Goal: Find contact information: Find contact information

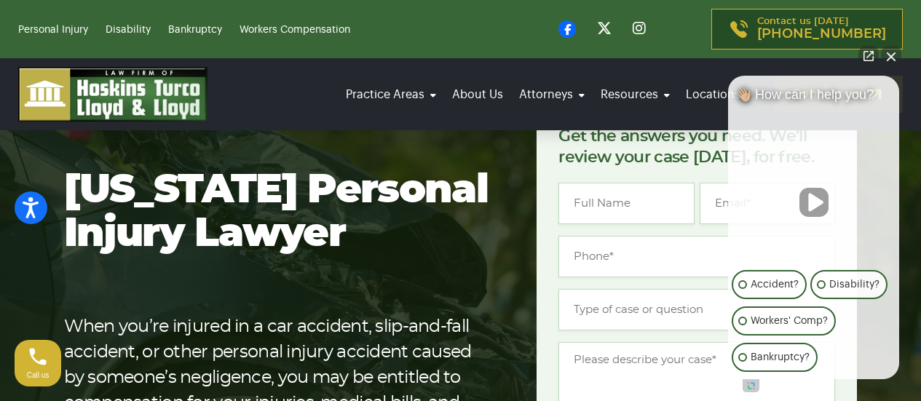
scroll to position [73, 0]
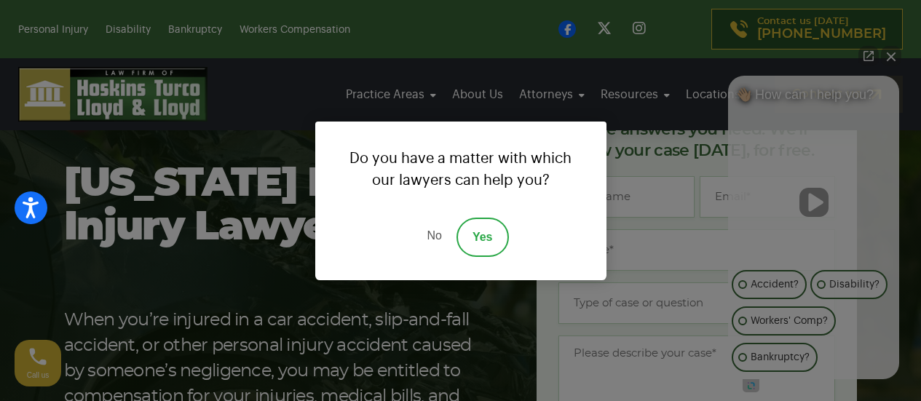
click at [432, 238] on link "No" at bounding box center [434, 237] width 44 height 39
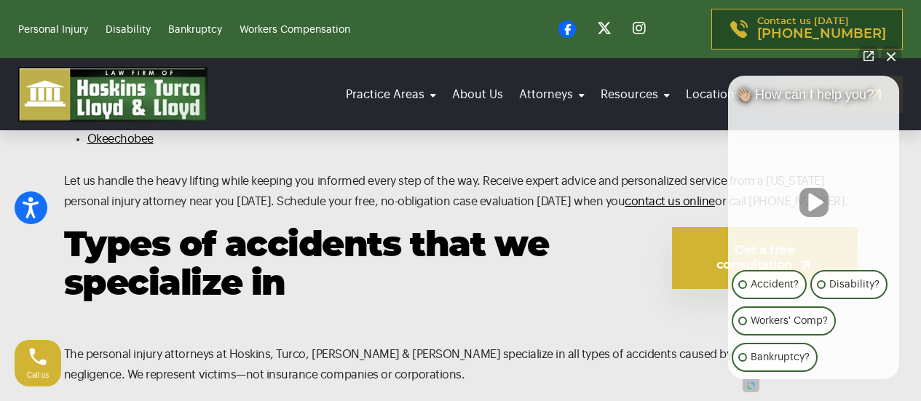
scroll to position [7789, 0]
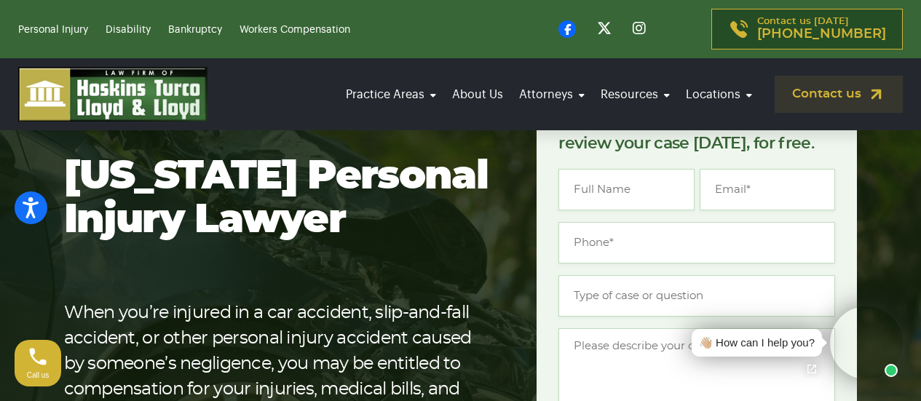
scroll to position [73, 0]
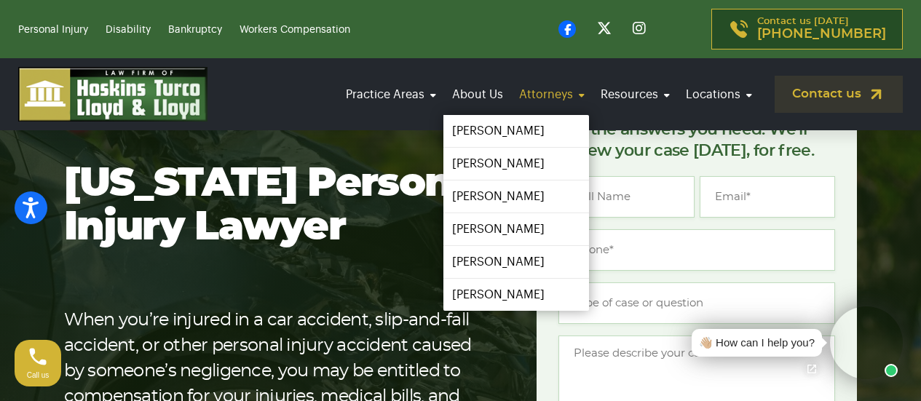
click at [553, 90] on link "Attorneys" at bounding box center [552, 94] width 74 height 41
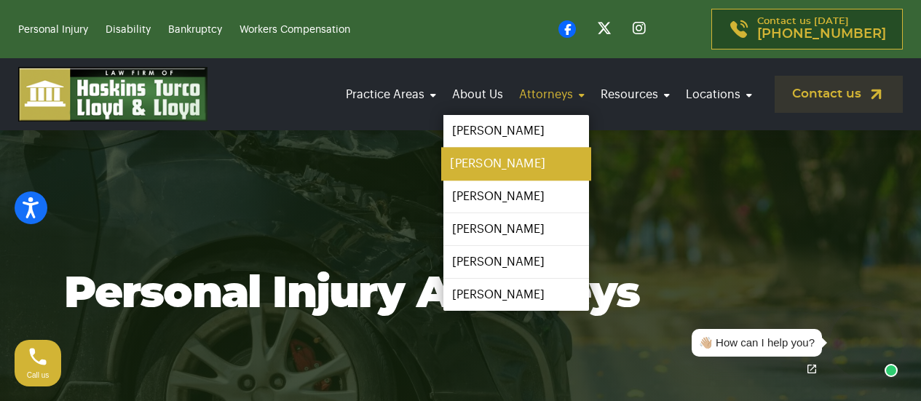
click at [521, 160] on link "[PERSON_NAME]" at bounding box center [516, 164] width 150 height 33
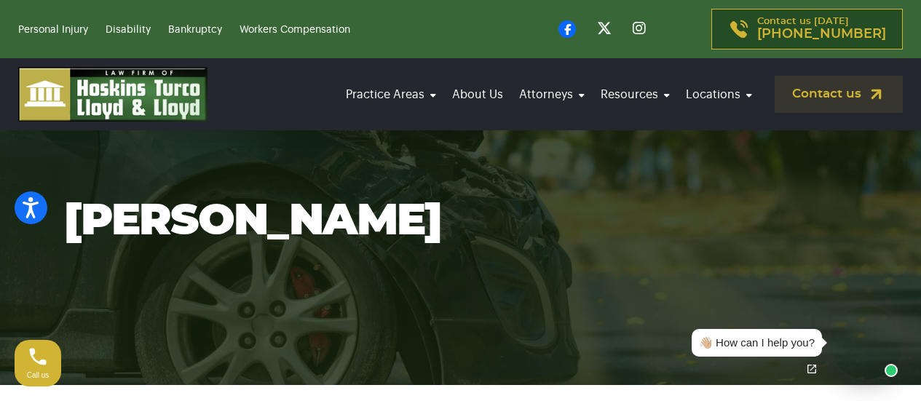
click at [421, 128] on div "Practice Areas Car Accident Boating Accident Brain Injury Motorcycle Accident S…" at bounding box center [460, 94] width 921 height 72
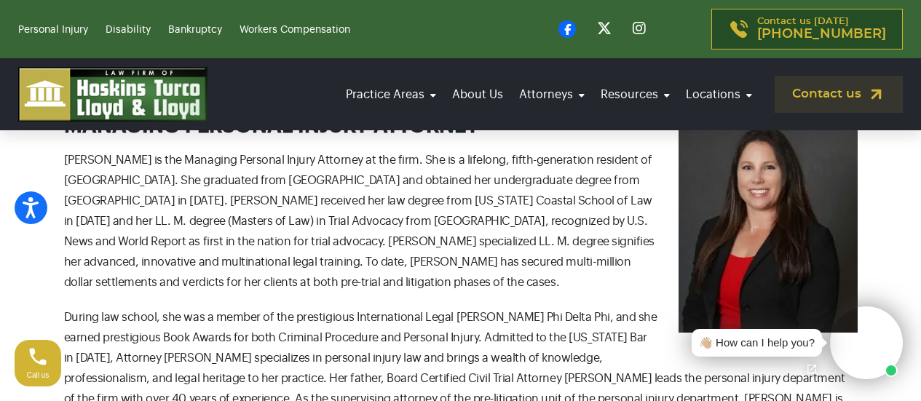
scroll to position [510, 0]
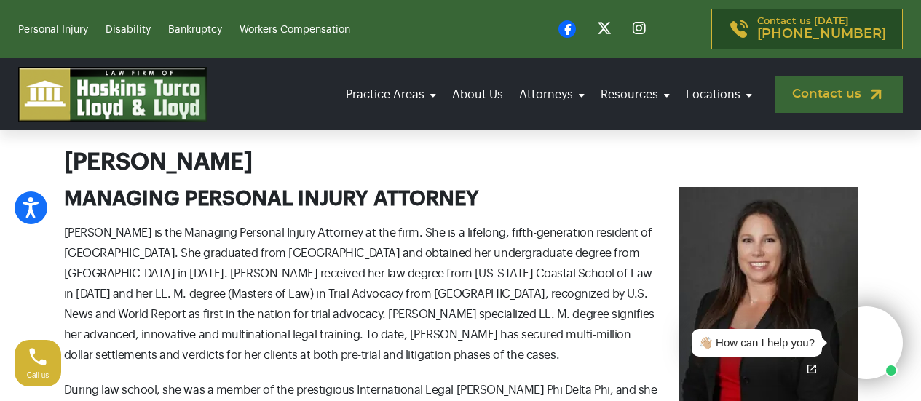
click at [852, 97] on link "Contact us" at bounding box center [839, 94] width 128 height 37
click at [858, 98] on link "Contact us" at bounding box center [839, 94] width 128 height 37
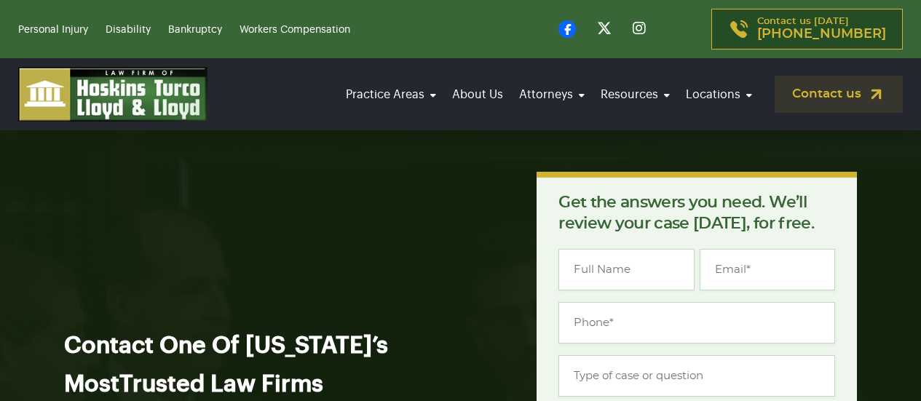
scroll to position [437, 0]
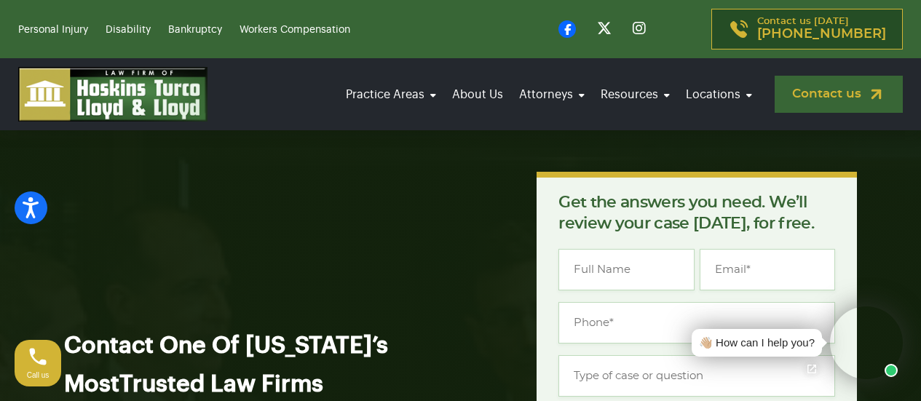
click at [858, 100] on link "Contact us" at bounding box center [839, 94] width 128 height 37
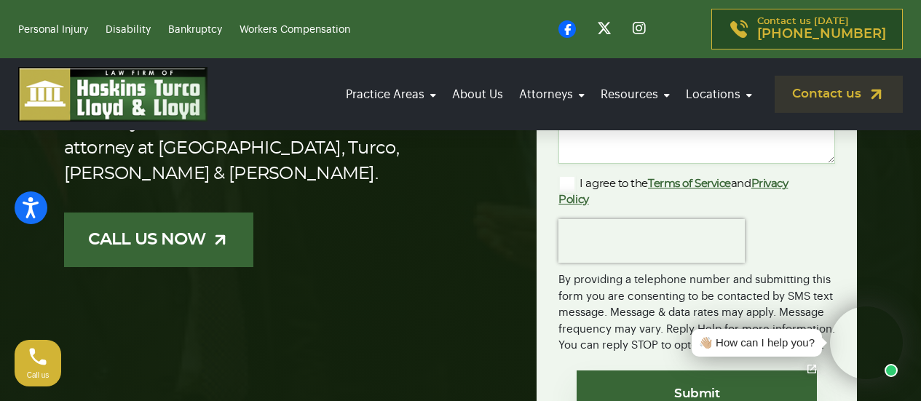
scroll to position [364, 0]
click at [161, 238] on link "CALL US NOW" at bounding box center [158, 240] width 189 height 55
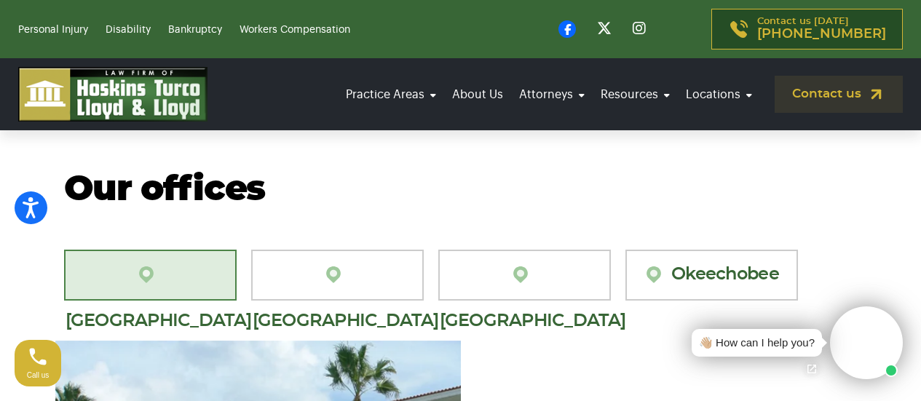
scroll to position [1310, 0]
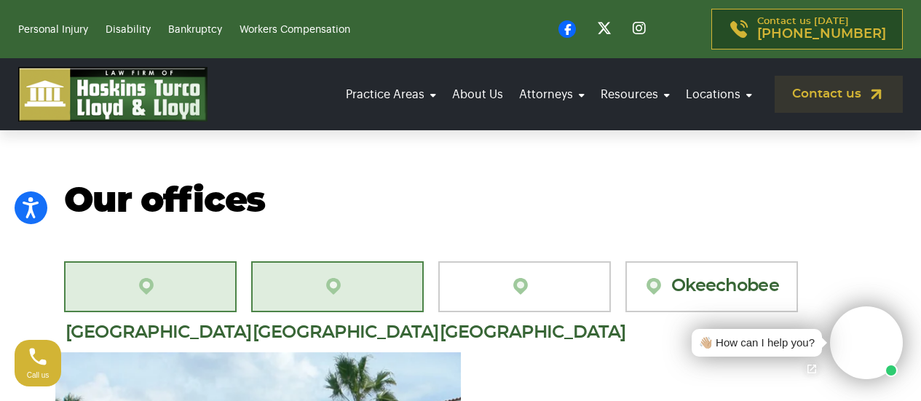
click at [381, 272] on link "[GEOGRAPHIC_DATA][PERSON_NAME]" at bounding box center [337, 286] width 173 height 51
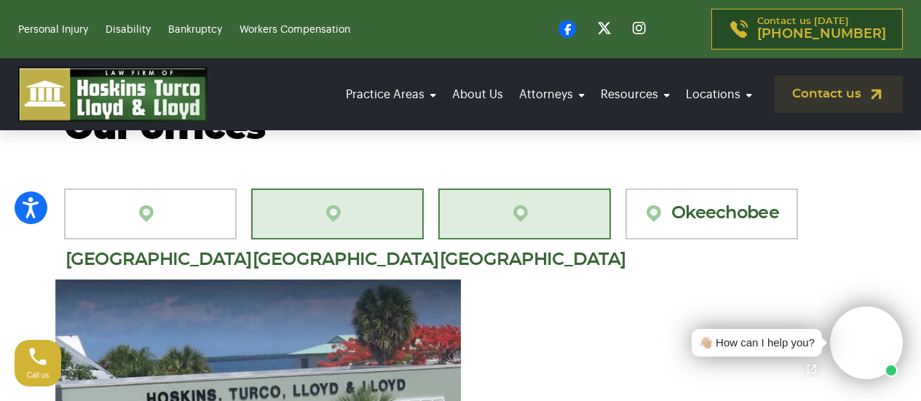
click at [516, 189] on link "[GEOGRAPHIC_DATA]" at bounding box center [524, 214] width 173 height 51
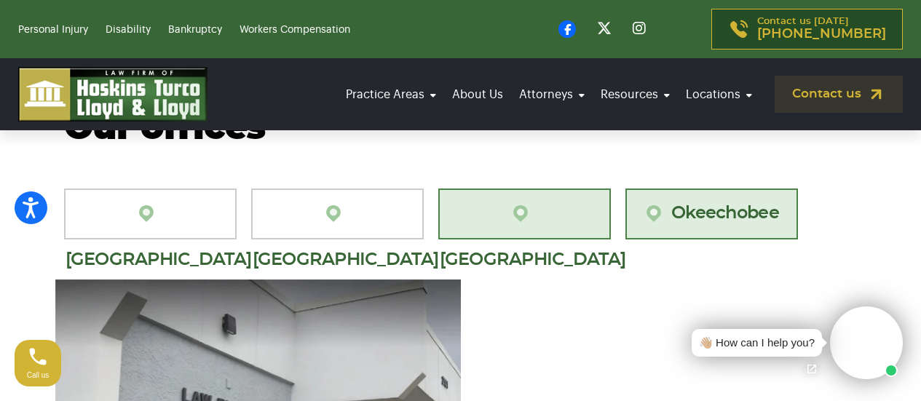
click at [649, 203] on img at bounding box center [657, 213] width 28 height 21
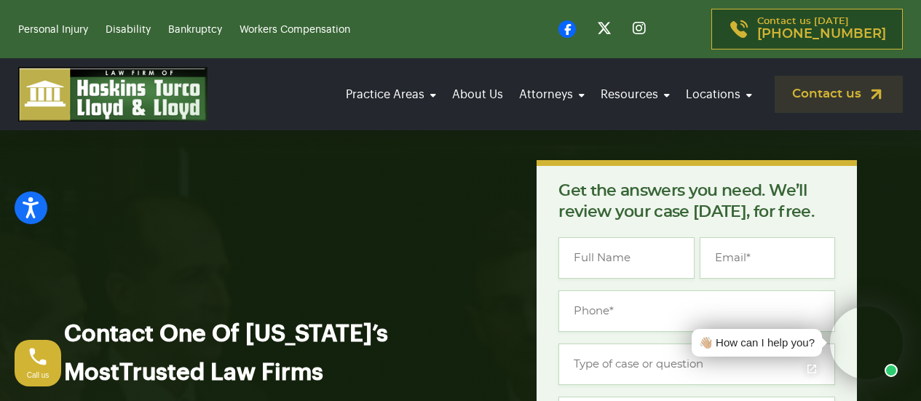
scroll to position [0, 0]
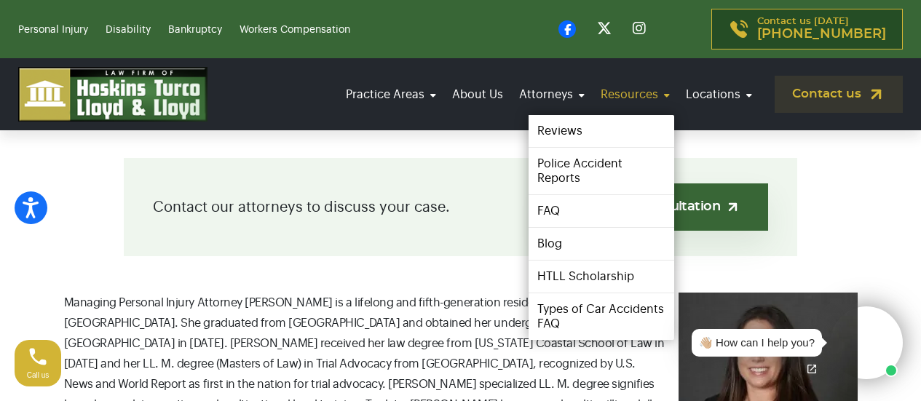
scroll to position [801, 0]
